Goal: Communication & Community: Answer question/provide support

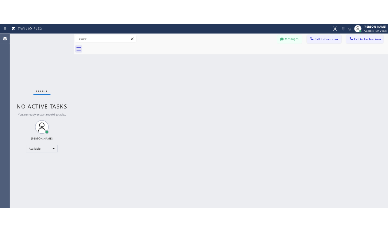
scroll to position [3296, 0]
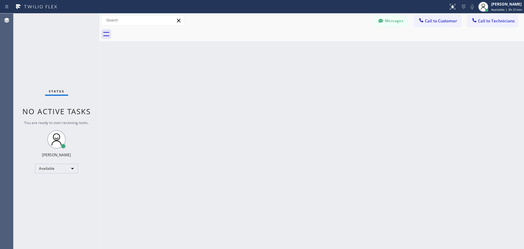
click at [476, 126] on div "Back to Dashboard Change Sender ID Customers Technicians KA [PERSON_NAME] [DATE…" at bounding box center [312, 132] width 425 height 236
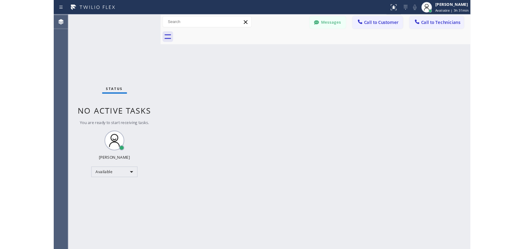
scroll to position [3461, 0]
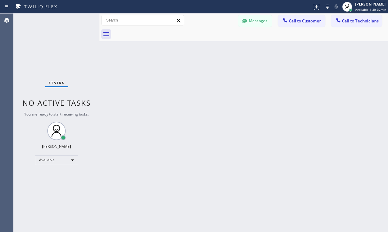
click at [310, 96] on div "Back to Dashboard Change Sender ID Customers Technicians KA [PERSON_NAME] [DATE…" at bounding box center [244, 123] width 289 height 218
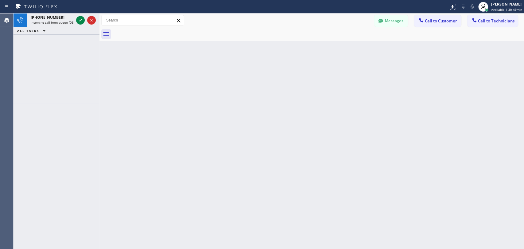
scroll to position [3296, 0]
click at [82, 21] on icon at bounding box center [80, 20] width 7 height 7
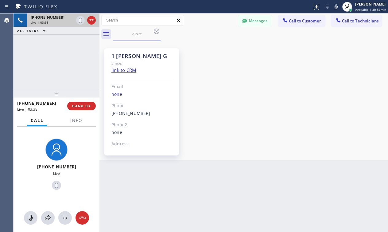
scroll to position [1253, 0]
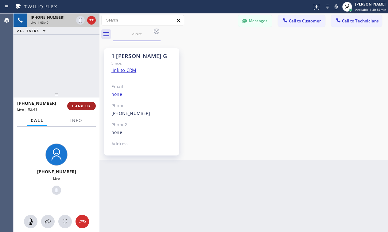
click at [91, 104] on button "HANG UP" at bounding box center [81, 106] width 29 height 9
click at [91, 104] on span "HANG UP" at bounding box center [81, 106] width 19 height 4
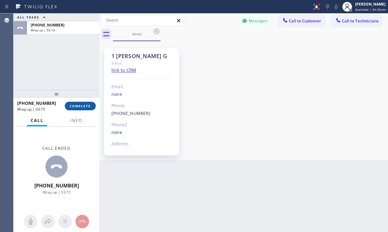
click at [75, 106] on span "COMPLETE" at bounding box center [80, 106] width 21 height 4
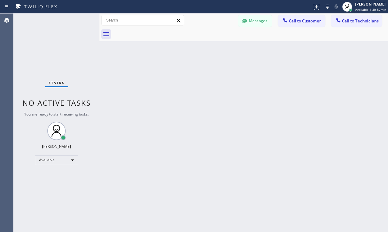
click at [293, 57] on div "Back to Dashboard Change Sender ID Customers Technicians KA [PERSON_NAME] [DATE…" at bounding box center [244, 123] width 289 height 218
click at [319, 110] on div "Back to Dashboard Change Sender ID Customers Technicians KA [PERSON_NAME] [DATE…" at bounding box center [244, 123] width 289 height 218
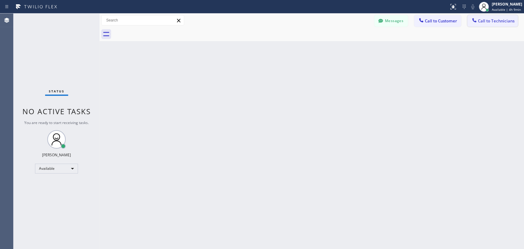
click at [388, 22] on span "Call to Technicians" at bounding box center [496, 21] width 37 height 6
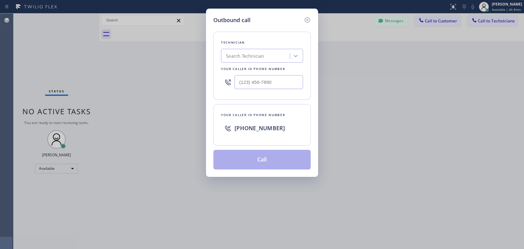
click at [267, 57] on div "Search Technician" at bounding box center [256, 56] width 67 height 11
type input "фкь"
click at [262, 55] on div "Search Technician" at bounding box center [256, 56] width 67 height 11
type input "ф"
type input "arm"
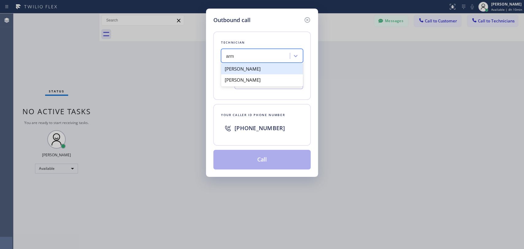
click at [258, 68] on div "[PERSON_NAME]" at bounding box center [262, 68] width 82 height 11
type input "[PHONE_NUMBER]"
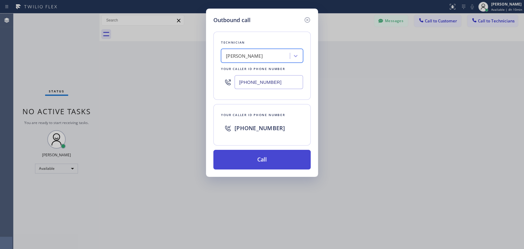
click at [244, 162] on button "Call" at bounding box center [262, 160] width 97 height 20
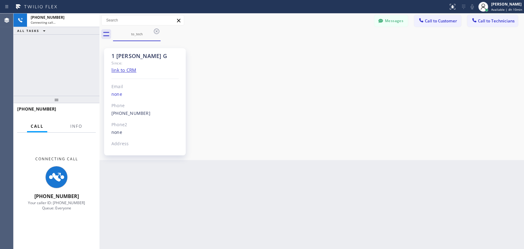
scroll to position [1159, 0]
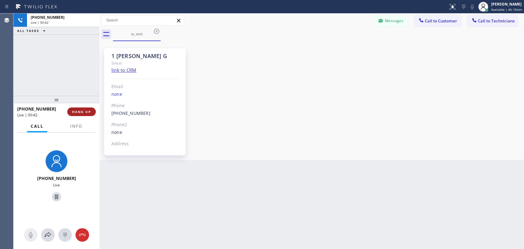
click at [82, 111] on span "HANG UP" at bounding box center [81, 112] width 19 height 4
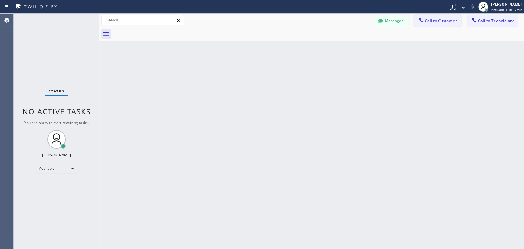
click at [388, 20] on span "Call to Customer" at bounding box center [441, 21] width 32 height 6
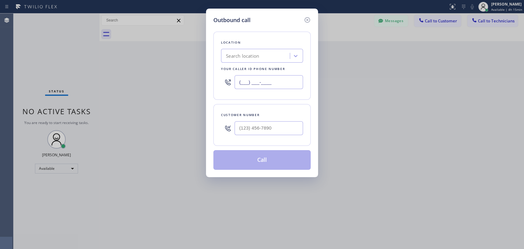
click at [253, 86] on input "(___) ___-____" at bounding box center [269, 82] width 69 height 14
paste input "323) 255-7100"
type input "(323) 255-7100"
click at [260, 127] on input "(___) ___-____" at bounding box center [269, 128] width 69 height 14
paste input "323) 255-7100"
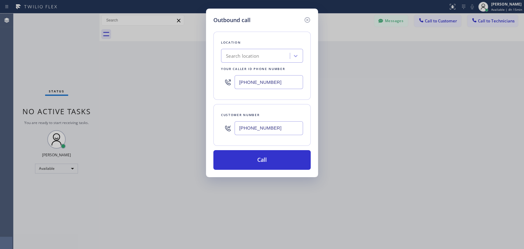
type input "(323) 255-7100"
drag, startPoint x: 275, startPoint y: 81, endPoint x: 190, endPoint y: 82, distance: 85.1
click at [190, 82] on div "Outbound call Location Search location Your caller id phone number (323) 255-71…" at bounding box center [262, 124] width 524 height 249
paste input "855) 999-4417"
type input "(855) 999-4417"
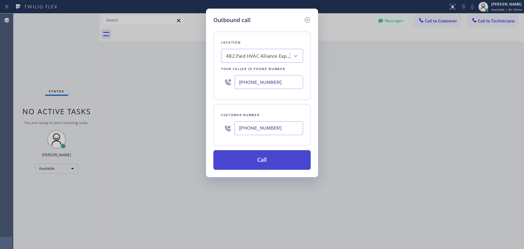
click at [273, 167] on button "Call" at bounding box center [262, 160] width 97 height 20
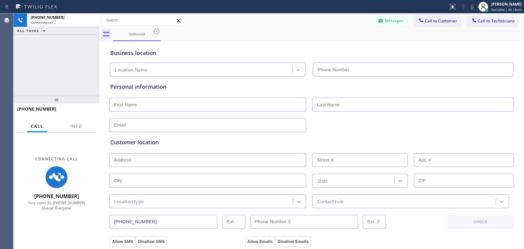
type input "(855) 999-4417"
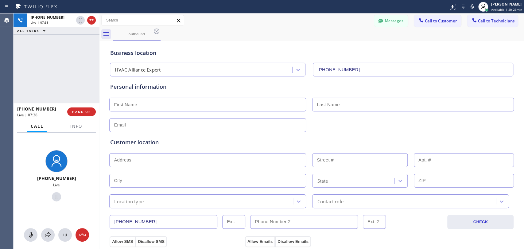
click at [388, 48] on div "Business location HVAC Alliance Expert (855) 999-4417" at bounding box center [312, 60] width 406 height 34
click at [388, 91] on div "Personal information" at bounding box center [311, 107] width 403 height 49
click at [388, 45] on div "Business location HVAC Alliance Expert (855) 999-4417" at bounding box center [312, 60] width 406 height 34
drag, startPoint x: 358, startPoint y: 65, endPoint x: 275, endPoint y: 52, distance: 83.9
click at [275, 52] on div "Business location HVAC Alliance Expert (855) 999-4417" at bounding box center [312, 60] width 406 height 34
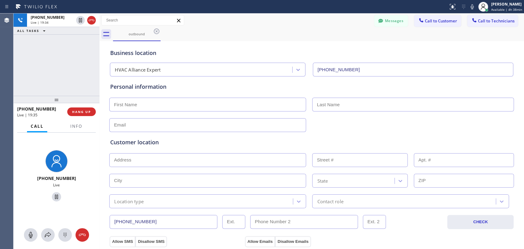
drag, startPoint x: 394, startPoint y: 50, endPoint x: 387, endPoint y: 49, distance: 6.9
click at [388, 50] on div "Business location" at bounding box center [311, 53] width 403 height 8
drag, startPoint x: 54, startPoint y: 109, endPoint x: 18, endPoint y: 108, distance: 35.9
click at [18, 108] on div "+13232557100" at bounding box center [40, 109] width 46 height 6
click at [78, 82] on div "+13232557100 Live | 21:39 ALL TASKS ALL TASKS ACTIVE TASKS TASKS IN WRAP UP" at bounding box center [57, 55] width 86 height 82
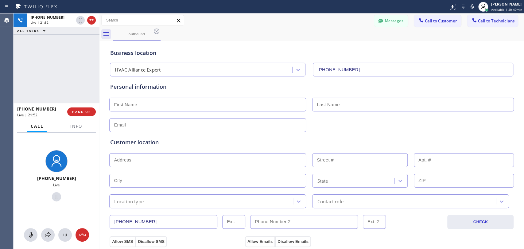
click at [388, 51] on div "Business location" at bounding box center [311, 53] width 403 height 8
click at [86, 111] on span "HANG UP" at bounding box center [81, 112] width 19 height 4
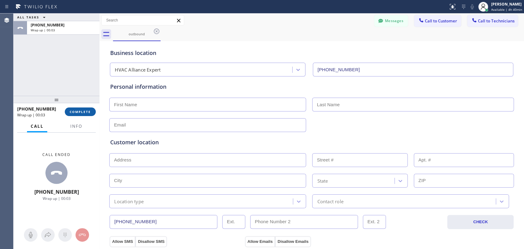
click at [86, 111] on span "COMPLETE" at bounding box center [80, 112] width 21 height 4
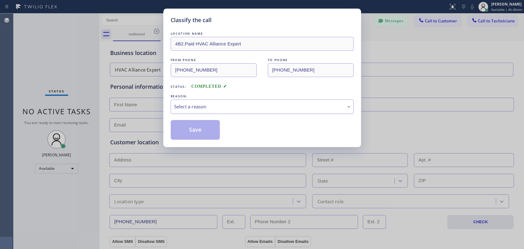
click at [204, 109] on div "Select a reason" at bounding box center [262, 106] width 176 height 7
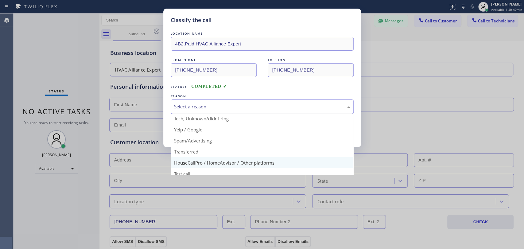
scroll to position [40, 0]
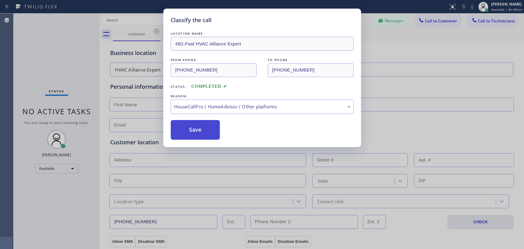
click at [201, 128] on button "Save" at bounding box center [195, 130] width 49 height 20
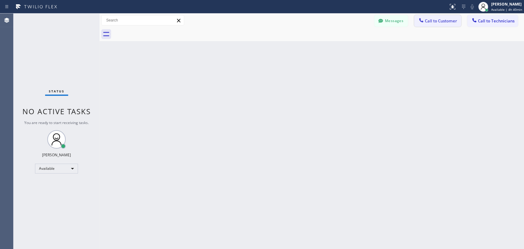
click at [388, 24] on button "Call to Customer" at bounding box center [437, 21] width 47 height 12
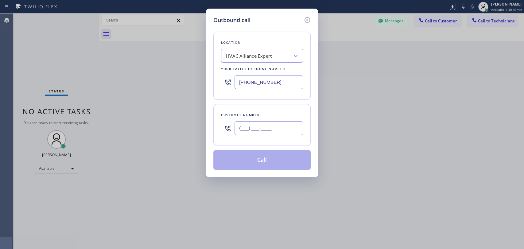
click at [251, 128] on input "(___) ___-____" at bounding box center [269, 128] width 69 height 14
paste input "323) 255-7100"
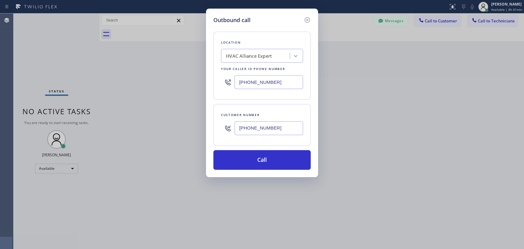
click at [275, 133] on input "(323) 255-7100" at bounding box center [269, 128] width 69 height 14
type input "(323) 255-7100"
click at [264, 159] on button "Call" at bounding box center [262, 160] width 97 height 20
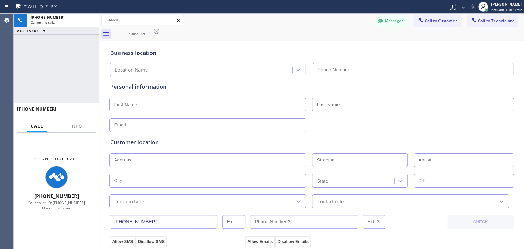
type input "(855) 999-4417"
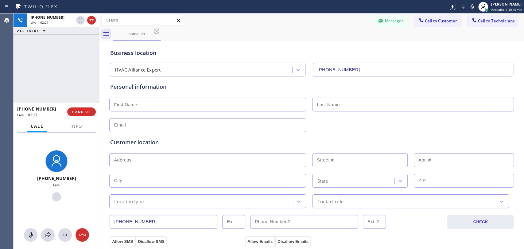
click at [68, 84] on div "+13232557100 Live | 02:27 ALL TASKS ALL TASKS ACTIVE TASKS TASKS IN WRAP UP" at bounding box center [57, 55] width 86 height 82
drag, startPoint x: 53, startPoint y: 109, endPoint x: 22, endPoint y: 109, distance: 31.3
click at [22, 109] on div "+13232557100" at bounding box center [40, 109] width 46 height 6
copy span "3232557100"
click at [84, 79] on div "+13232557100 Live | 02:31 ALL TASKS ALL TASKS ACTIVE TASKS TASKS IN WRAP UP" at bounding box center [57, 55] width 86 height 82
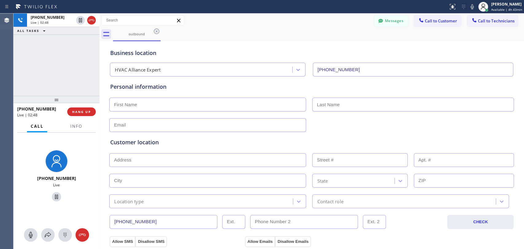
click at [76, 78] on div "+13232557100 Live | 02:48 ALL TASKS ALL TASKS ACTIVE TASKS TASKS IN WRAP UP" at bounding box center [57, 55] width 86 height 82
click at [82, 111] on span "HANG UP" at bounding box center [81, 112] width 19 height 4
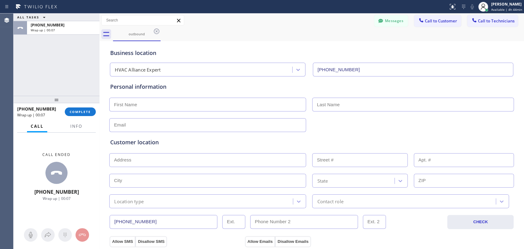
click at [388, 45] on div "Business location HVAC Alliance Expert (855) 999-4417" at bounding box center [312, 60] width 406 height 34
click at [77, 114] on span "COMPLETE" at bounding box center [80, 112] width 21 height 4
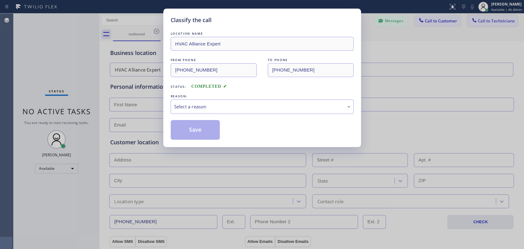
click at [388, 18] on div "Classify the call LOCATION NAME HVAC Alliance Expert FROM PHONE (855) 999-4417 …" at bounding box center [262, 124] width 524 height 249
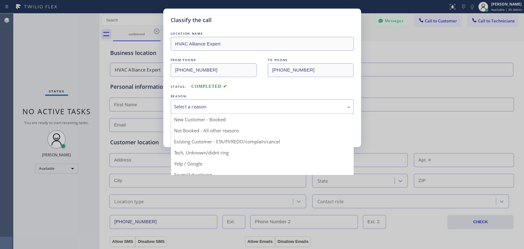
click at [197, 111] on div "Select a reason" at bounding box center [262, 107] width 183 height 14
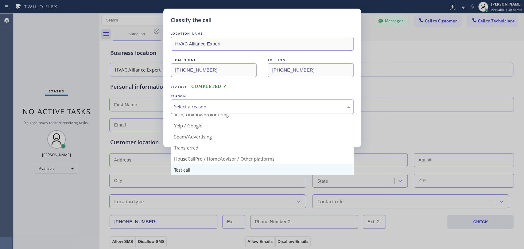
scroll to position [40, 0]
click at [39, 194] on div "Classify the call LOCATION NAME HVAC Alliance Expert FROM PHONE (855) 999-4417 …" at bounding box center [262, 124] width 524 height 249
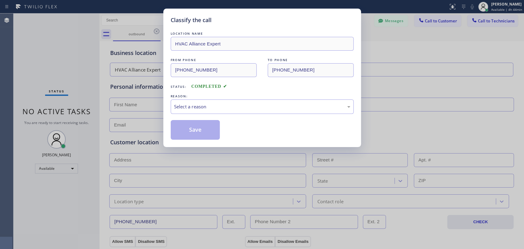
click at [388, 71] on div "Classify the call LOCATION NAME HVAC Alliance Expert FROM PHONE (855) 999-4417 …" at bounding box center [262, 124] width 524 height 249
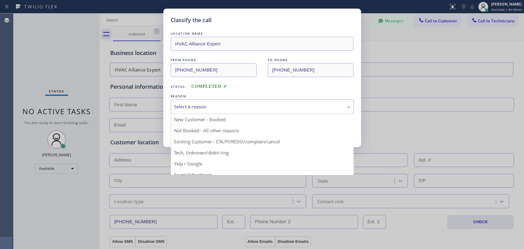
click at [269, 106] on div "Select a reason" at bounding box center [262, 106] width 176 height 7
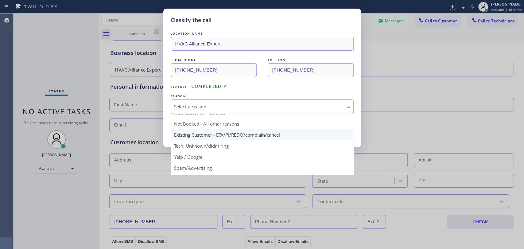
scroll to position [6, 0]
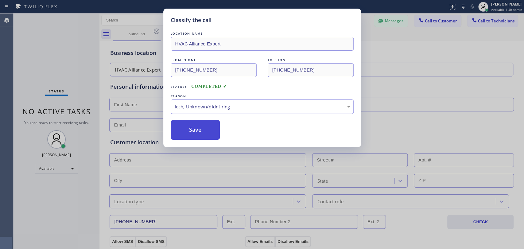
click at [192, 132] on button "Save" at bounding box center [195, 130] width 49 height 20
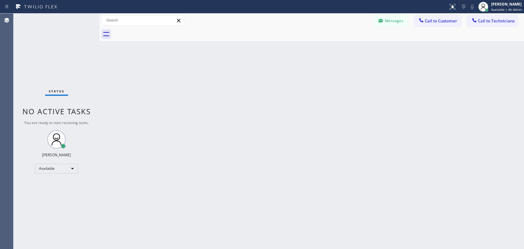
click at [388, 48] on div "Back to Dashboard Change Sender ID Customers Technicians KA [PERSON_NAME] [DATE…" at bounding box center [312, 132] width 425 height 236
click at [388, 22] on span "Call to Technicians" at bounding box center [496, 21] width 37 height 6
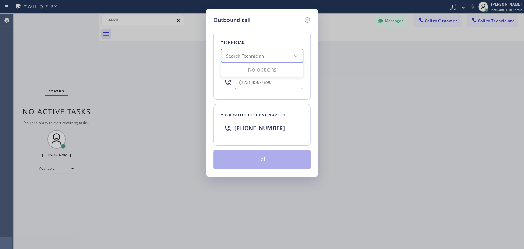
click at [258, 58] on div "Search Technician" at bounding box center [245, 56] width 38 height 7
type input "sevak"
click at [263, 70] on div "Sevak Shirvanian" at bounding box center [262, 68] width 82 height 11
type input "(818) 625-1094"
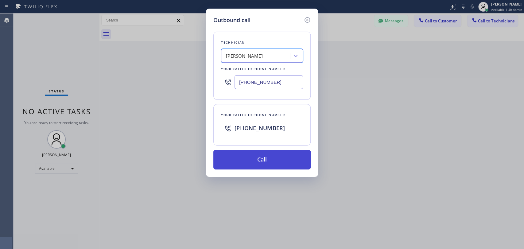
click at [259, 155] on button "Call" at bounding box center [262, 160] width 97 height 20
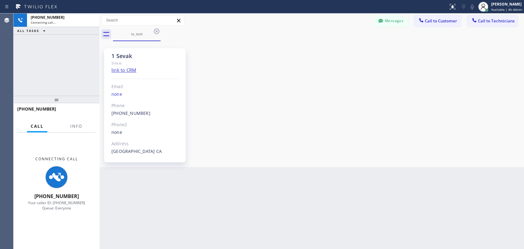
scroll to position [289, 0]
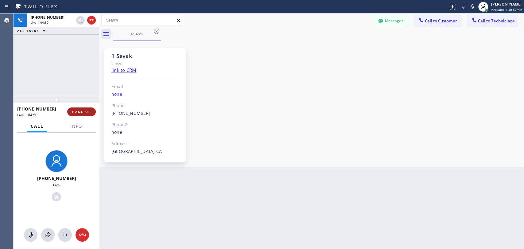
click at [86, 112] on span "HANG UP" at bounding box center [81, 112] width 19 height 4
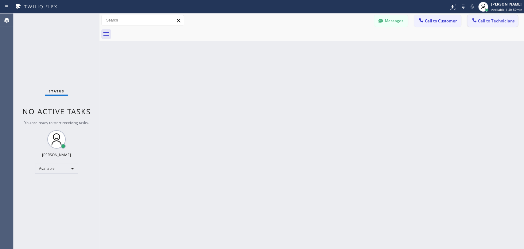
click at [388, 25] on button "Call to Technicians" at bounding box center [493, 21] width 51 height 12
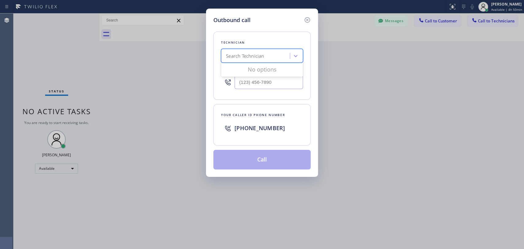
click at [238, 61] on div "Search Technician" at bounding box center [262, 56] width 82 height 14
type input "denis"
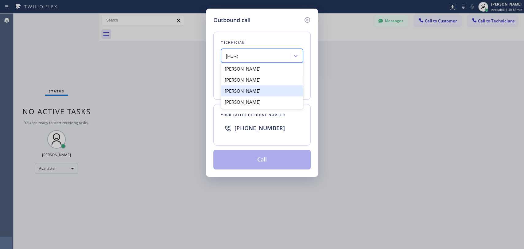
click at [268, 93] on div "Denis Nikolayevich Bolshunov" at bounding box center [262, 90] width 82 height 11
type input "[PHONE_NUMBER]"
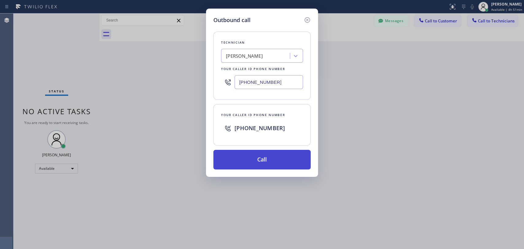
click at [288, 157] on button "Call" at bounding box center [262, 160] width 97 height 20
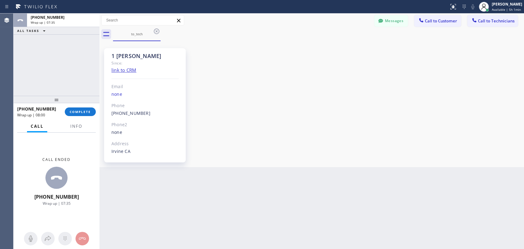
scroll to position [3296, 0]
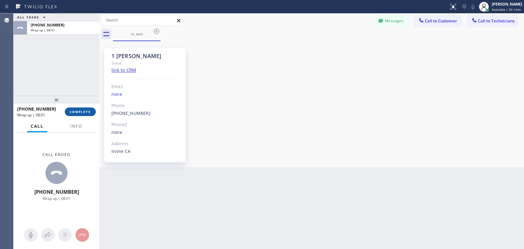
click at [84, 111] on span "COMPLETE" at bounding box center [80, 112] width 21 height 4
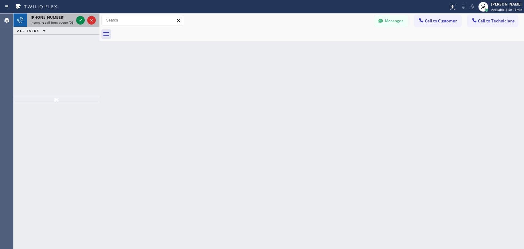
click at [76, 18] on div at bounding box center [86, 21] width 22 height 14
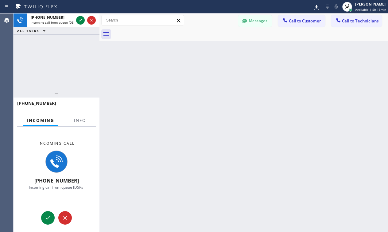
click at [332, 120] on div "Back to Dashboard Change Sender ID Customers Technicians KA [PERSON_NAME] [DATE…" at bounding box center [244, 123] width 289 height 218
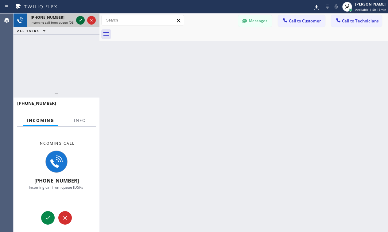
click at [79, 19] on icon at bounding box center [80, 20] width 7 height 7
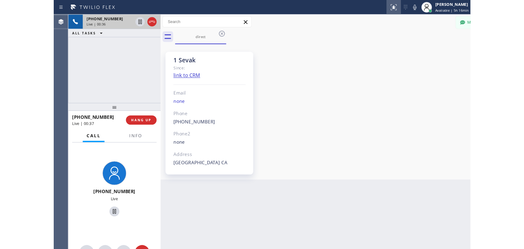
scroll to position [371, 0]
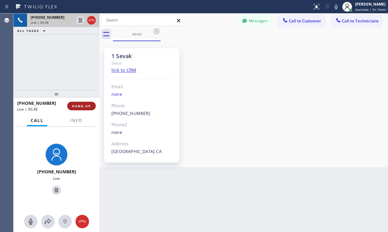
click at [82, 104] on span "HANG UP" at bounding box center [81, 106] width 19 height 4
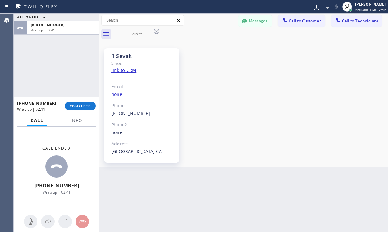
click at [288, 114] on div "1 Sevak Since: link to CRM Email none Phone (818) 625-1094 Outbound call Techni…" at bounding box center [244, 104] width 286 height 123
click at [74, 106] on span "COMPLETE" at bounding box center [80, 106] width 21 height 4
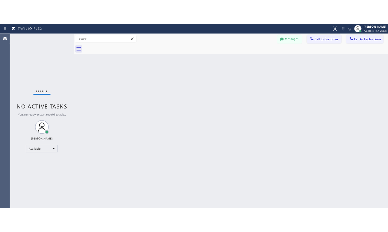
scroll to position [289, 0]
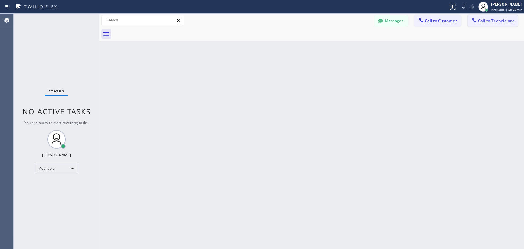
click at [480, 22] on span "Call to Technicians" at bounding box center [496, 21] width 37 height 6
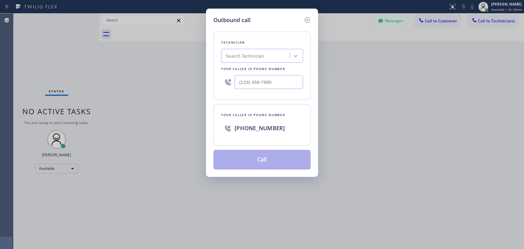
click at [271, 60] on div "Search Technician" at bounding box center [256, 56] width 67 height 11
type input "vadim"
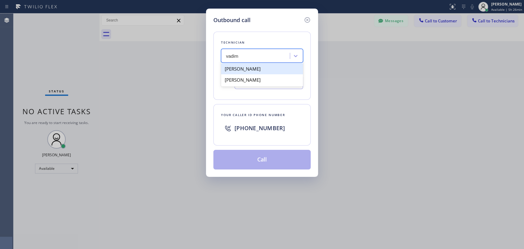
click at [264, 69] on div "Vadim Kartunov" at bounding box center [262, 68] width 82 height 11
type input "(818) 309-0098"
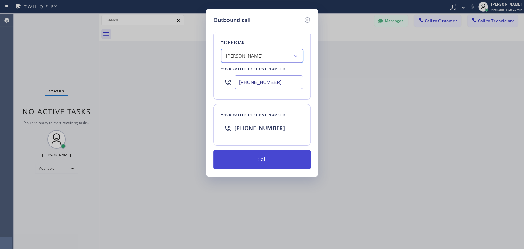
click at [272, 158] on button "Call" at bounding box center [262, 160] width 97 height 20
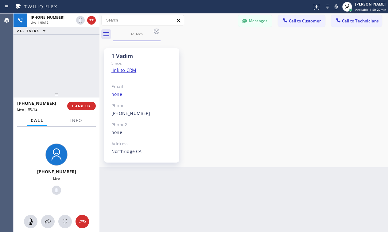
drag, startPoint x: 280, startPoint y: 97, endPoint x: 248, endPoint y: 91, distance: 32.5
click at [280, 97] on div "1 Vadim Since: link to CRM Email none Phone (818) 309-0098 Outbound call Techni…" at bounding box center [244, 104] width 286 height 123
click at [81, 107] on span "HANG UP" at bounding box center [81, 106] width 19 height 4
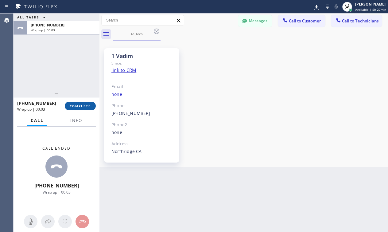
click at [78, 106] on span "COMPLETE" at bounding box center [80, 106] width 21 height 4
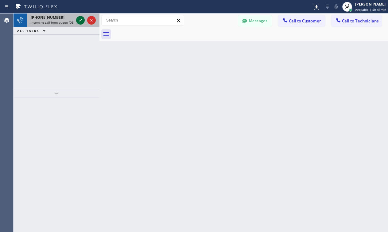
click at [78, 19] on icon at bounding box center [80, 20] width 7 height 7
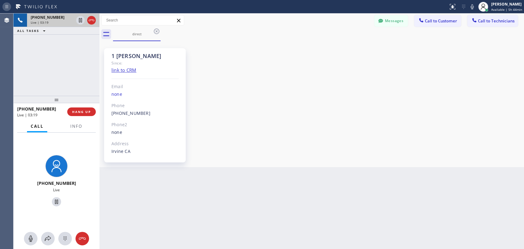
scroll to position [3296, 0]
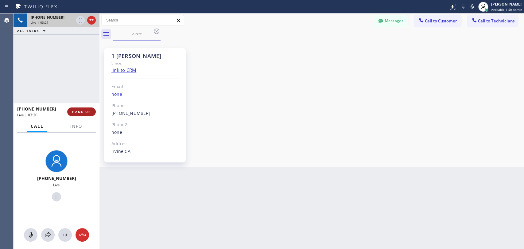
click at [81, 112] on span "HANG UP" at bounding box center [81, 112] width 19 height 4
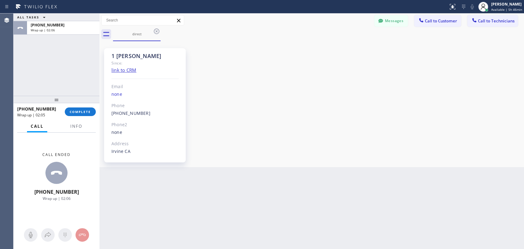
click at [87, 90] on div "ALL TASKS ALL TASKS ACTIVE TASKS TASKS IN WRAP UP +19493940845 Wrap up | 02:06" at bounding box center [57, 55] width 86 height 82
click at [82, 113] on span "COMPLETE" at bounding box center [80, 112] width 21 height 4
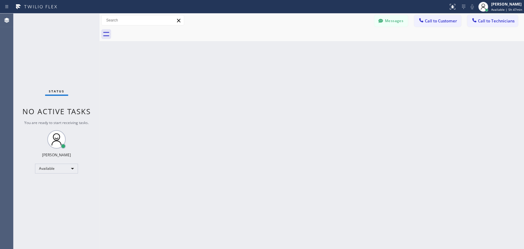
drag, startPoint x: 479, startPoint y: 18, endPoint x: 452, endPoint y: 18, distance: 27.0
click at [479, 18] on button "Call to Technicians" at bounding box center [493, 21] width 51 height 12
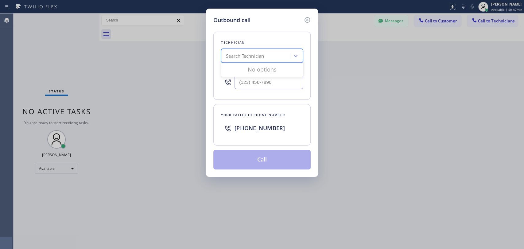
click at [272, 59] on div "Search Technician" at bounding box center [256, 56] width 67 height 11
type input "denis"
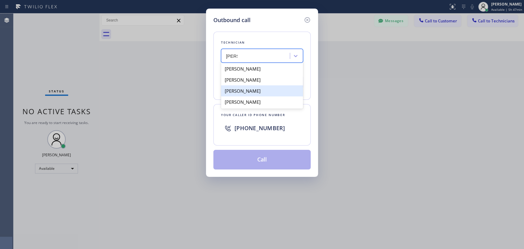
click at [266, 89] on div "Denis Nikolayevich Bolshunov" at bounding box center [262, 90] width 82 height 11
type input "[PHONE_NUMBER]"
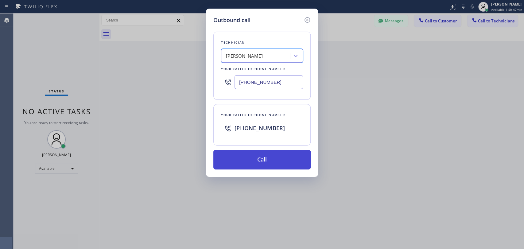
click at [252, 159] on button "Call" at bounding box center [262, 160] width 97 height 20
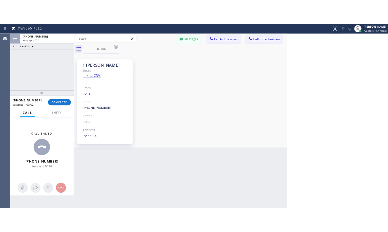
scroll to position [3461, 0]
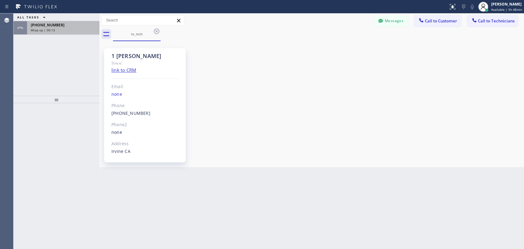
click at [65, 29] on div "Wrap up | 00:13" at bounding box center [63, 30] width 65 height 4
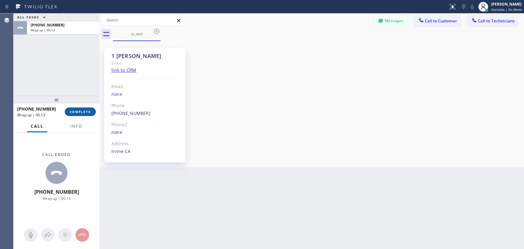
click at [87, 115] on button "COMPLETE" at bounding box center [80, 112] width 31 height 9
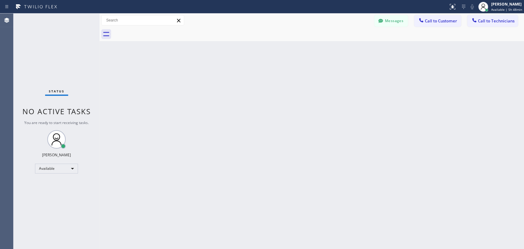
click at [87, 110] on span "No active tasks" at bounding box center [56, 111] width 69 height 10
click at [39, 169] on div "Available" at bounding box center [56, 169] width 43 height 10
click at [53, 180] on li "Offline" at bounding box center [56, 176] width 42 height 7
click at [388, 18] on button "Call to Technicians" at bounding box center [493, 21] width 51 height 12
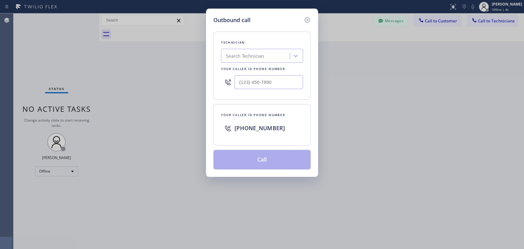
click at [388, 6] on div "Outbound call Technician Search Technician Your caller id phone number Your cal…" at bounding box center [262, 124] width 524 height 249
click at [307, 19] on icon at bounding box center [307, 19] width 7 height 7
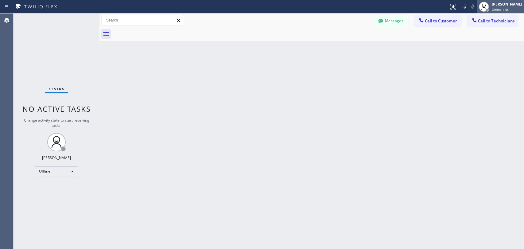
click at [388, 8] on div "Offline | 6s" at bounding box center [507, 9] width 30 height 4
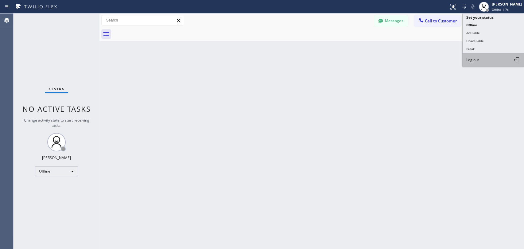
click at [388, 58] on button "Log out" at bounding box center [493, 60] width 61 height 14
